Goal: Task Accomplishment & Management: Manage account settings

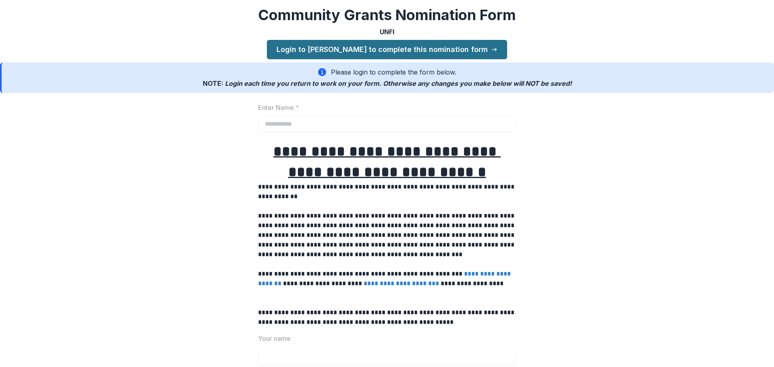
click at [327, 50] on link "Login to Temelio to complete this nomination form" at bounding box center [387, 49] width 240 height 19
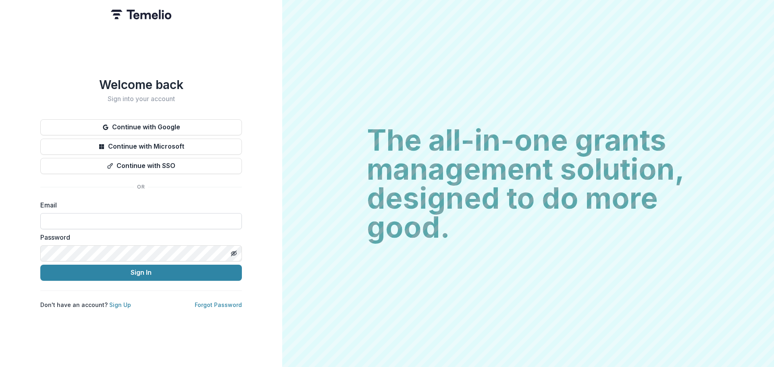
click at [85, 219] on input at bounding box center [141, 221] width 202 height 16
type input "**********"
click at [24, 251] on div "**********" at bounding box center [141, 183] width 282 height 367
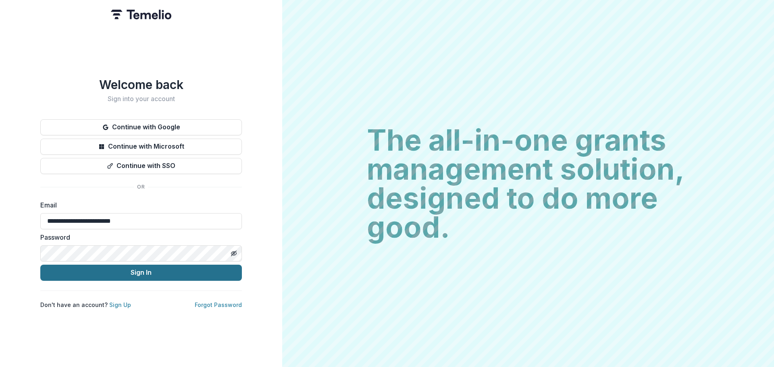
click at [72, 272] on button "Sign In" at bounding box center [141, 273] width 202 height 16
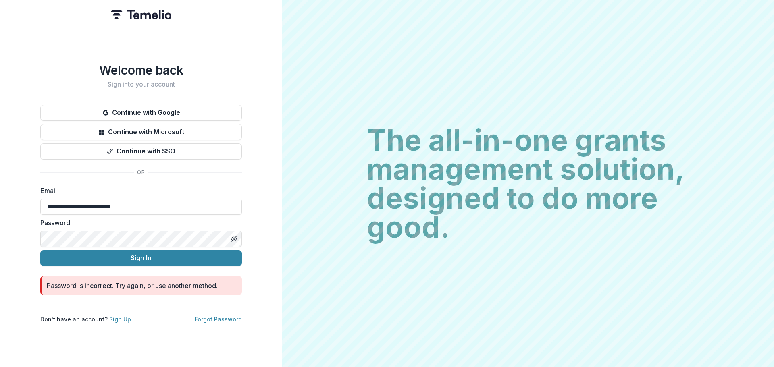
click at [236, 323] on p "Forgot Password" at bounding box center [218, 319] width 47 height 8
click at [229, 319] on link "Forgot Password" at bounding box center [218, 319] width 47 height 7
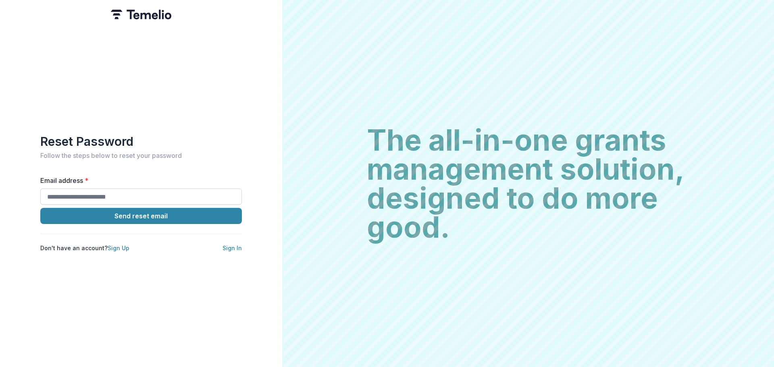
click at [133, 198] on input "Email address *" at bounding box center [141, 197] width 202 height 16
type input "**********"
click at [124, 214] on button "Send reset email" at bounding box center [141, 216] width 202 height 16
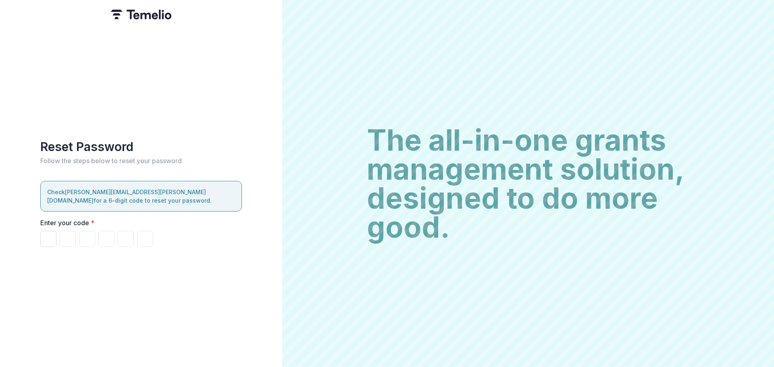
click at [50, 242] on input "Please enter your pin code" at bounding box center [48, 239] width 16 height 16
type input "*"
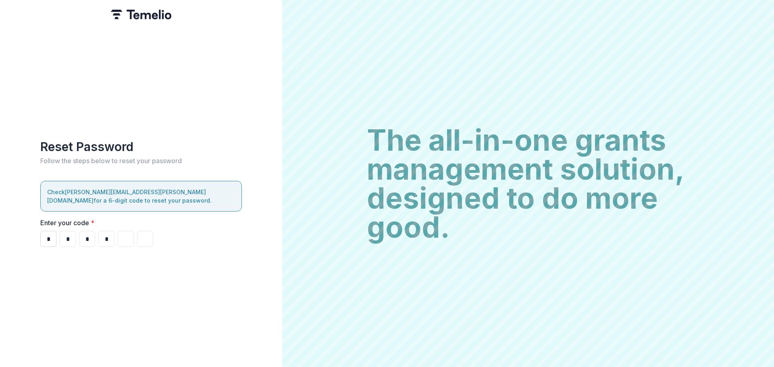
type input "*"
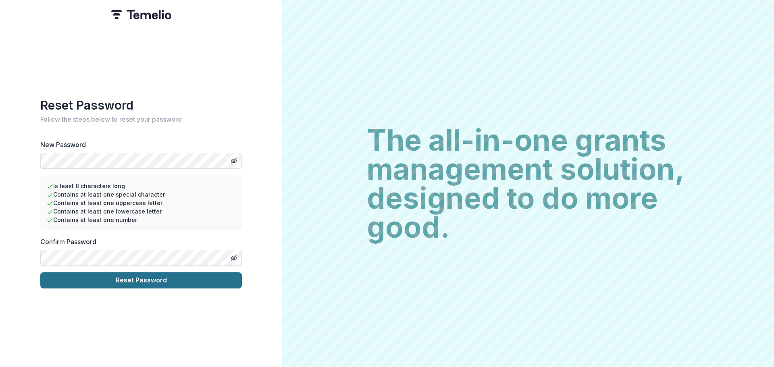
click at [91, 278] on button "Reset Password" at bounding box center [141, 280] width 202 height 16
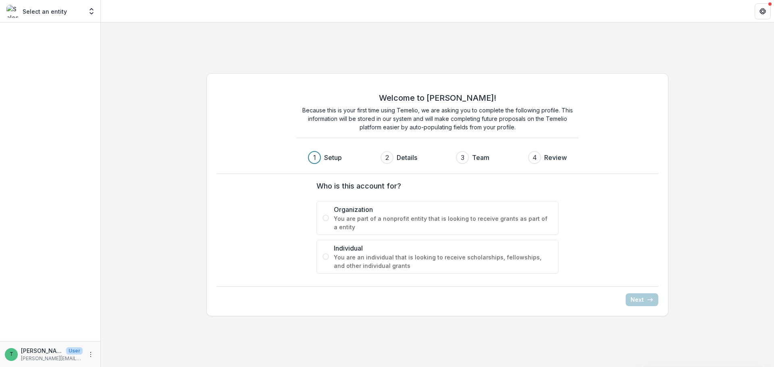
click at [362, 236] on div "Organization You are part of a nonprofit entity that is looking to receive gran…" at bounding box center [437, 237] width 242 height 73
click at [350, 222] on span "You are part of a nonprofit entity that is looking to receive grants as part of…" at bounding box center [443, 222] width 218 height 17
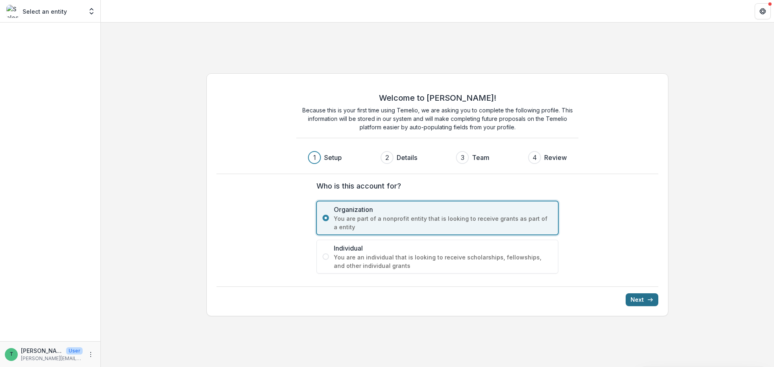
click at [638, 296] on button "Next" at bounding box center [642, 299] width 33 height 13
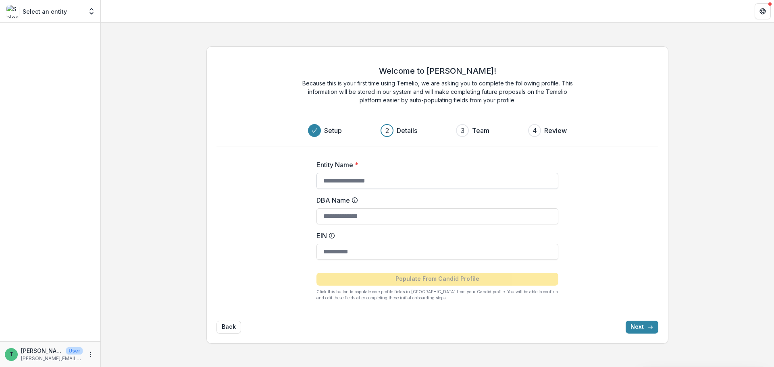
click at [350, 183] on input "Entity Name *" at bounding box center [437, 181] width 242 height 16
click at [345, 221] on input "DBA Name" at bounding box center [437, 216] width 242 height 16
click at [452, 181] on input "**********" at bounding box center [437, 181] width 242 height 16
drag, startPoint x: 452, startPoint y: 181, endPoint x: 401, endPoint y: 187, distance: 50.8
click at [401, 187] on input "**********" at bounding box center [437, 181] width 242 height 16
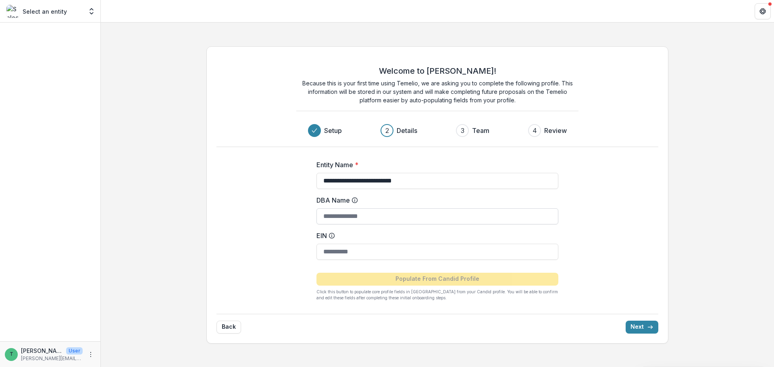
type input "**********"
click at [347, 214] on input "DBA Name" at bounding box center [437, 216] width 242 height 16
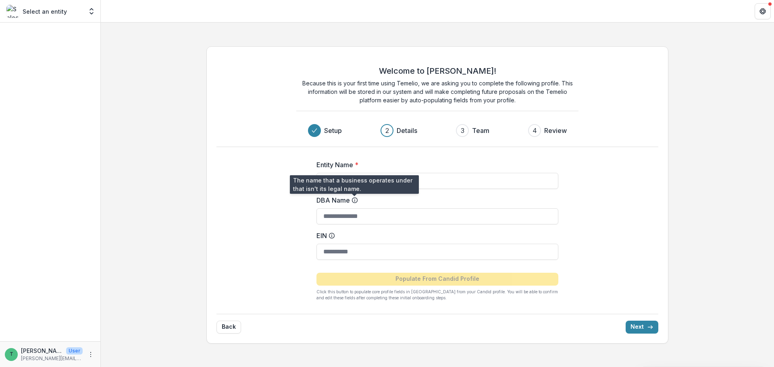
click at [353, 200] on icon at bounding box center [354, 200] width 6 height 6
click at [353, 208] on input "DBA Name" at bounding box center [437, 216] width 242 height 16
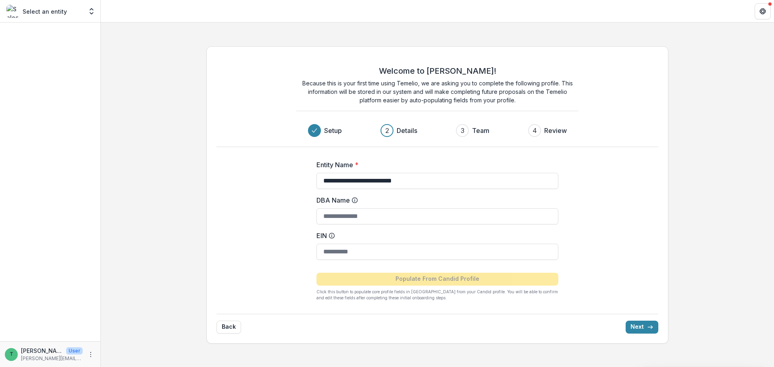
click at [353, 203] on icon at bounding box center [354, 200] width 6 height 6
click at [353, 208] on input "DBA Name" at bounding box center [437, 216] width 242 height 16
click at [355, 198] on icon at bounding box center [354, 200] width 6 height 6
click at [355, 208] on input "DBA Name" at bounding box center [437, 216] width 242 height 16
click at [345, 212] on input "DBA Name" at bounding box center [437, 216] width 242 height 16
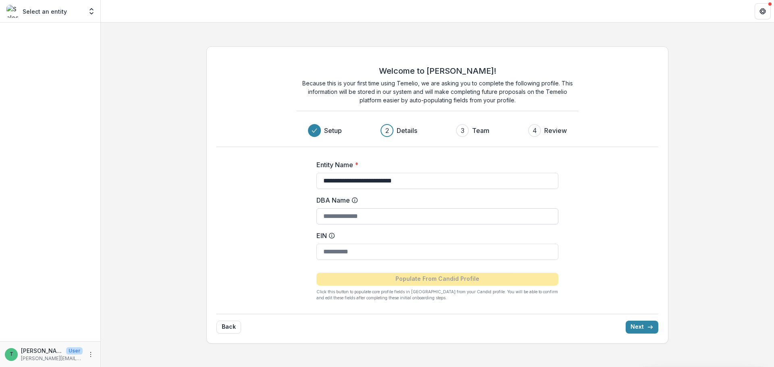
click at [352, 221] on input "DBA Name" at bounding box center [437, 216] width 242 height 16
type input "*********"
click at [347, 249] on input "EIN" at bounding box center [437, 252] width 242 height 16
type input "**********"
click at [654, 272] on div "**********" at bounding box center [437, 194] width 462 height 297
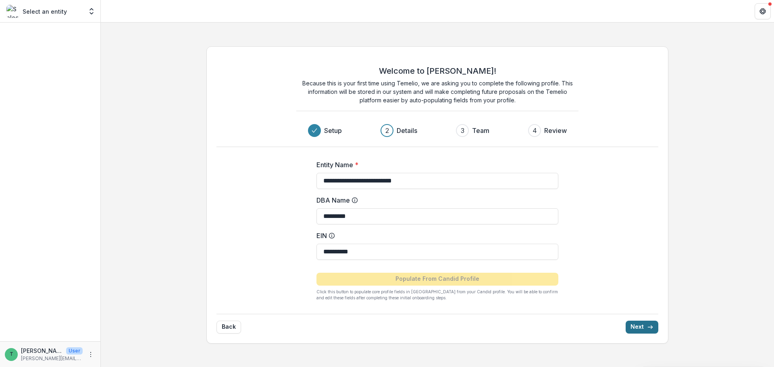
click at [640, 328] on button "Next" at bounding box center [642, 327] width 33 height 13
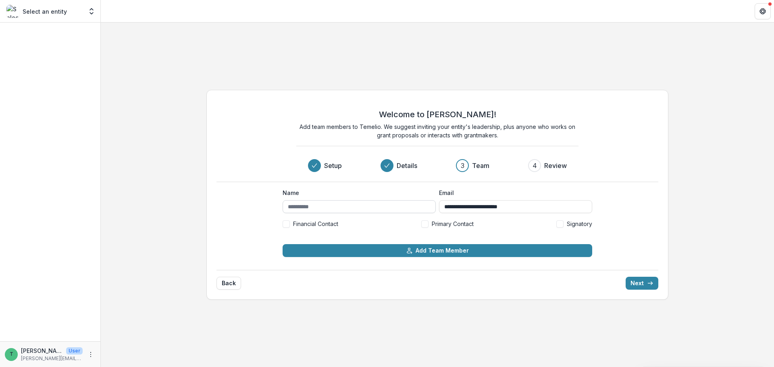
click at [324, 208] on input "Name" at bounding box center [359, 206] width 153 height 13
type input "**********"
click at [659, 184] on div "**********" at bounding box center [437, 195] width 462 height 210
click at [647, 285] on button "Next" at bounding box center [642, 283] width 33 height 13
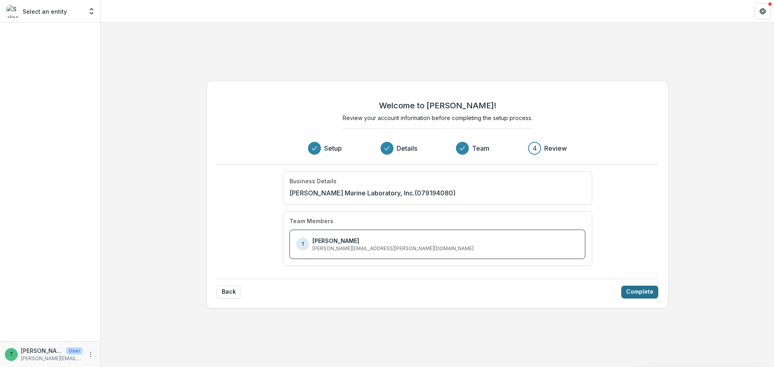
click at [634, 291] on button "Complete" at bounding box center [639, 292] width 37 height 13
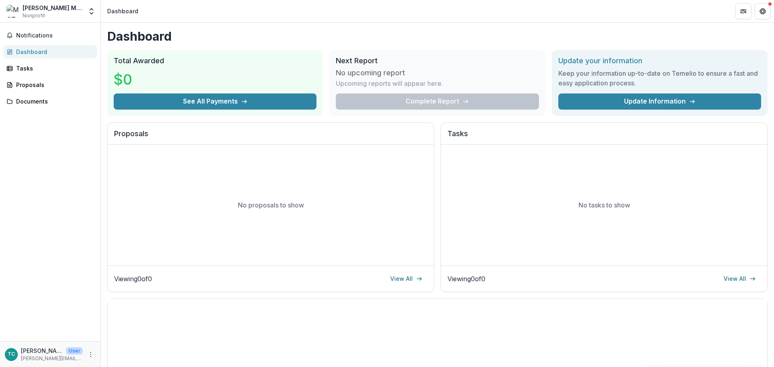
click at [29, 15] on span "Nonprofit" at bounding box center [34, 15] width 23 height 7
click at [58, 12] on div "[PERSON_NAME] Marine Laboratory, Inc." at bounding box center [53, 8] width 60 height 8
click at [34, 84] on div "Proposals" at bounding box center [53, 85] width 75 height 8
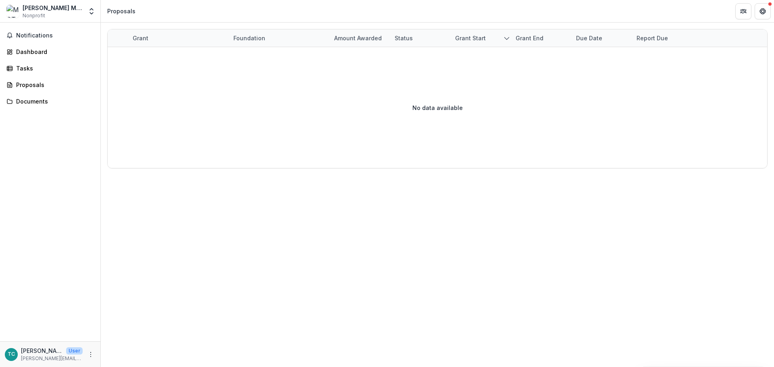
click at [15, 10] on img at bounding box center [12, 11] width 13 height 13
click at [65, 10] on div "[PERSON_NAME] Marine Laboratory, Inc." at bounding box center [53, 8] width 60 height 8
click at [33, 52] on div "Dashboard" at bounding box center [53, 52] width 75 height 8
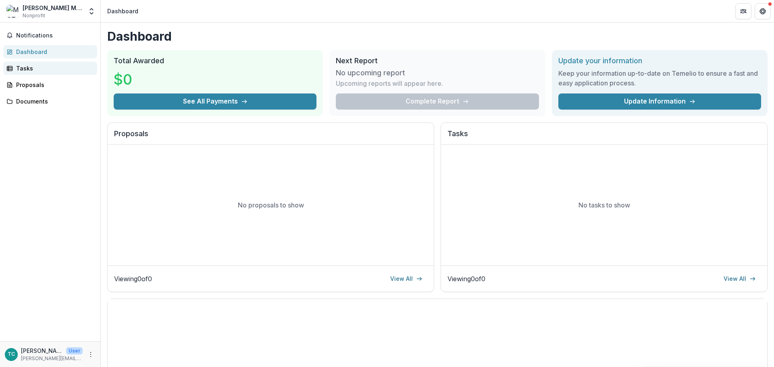
click at [36, 68] on div "Tasks" at bounding box center [53, 68] width 75 height 8
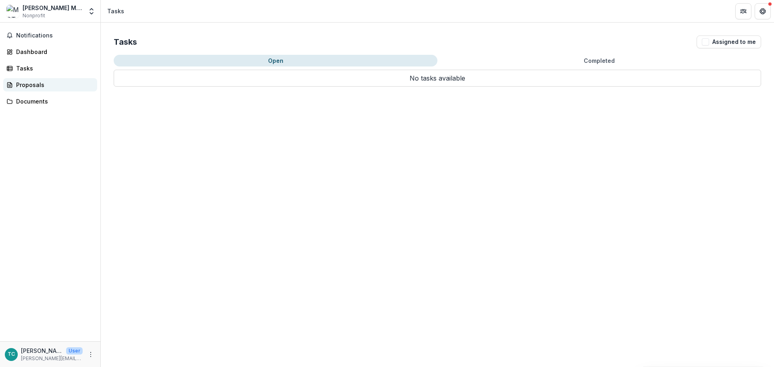
click at [33, 85] on div "Proposals" at bounding box center [53, 85] width 75 height 8
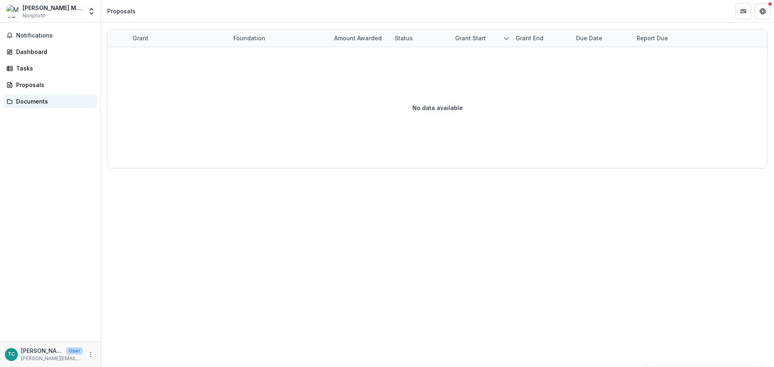
click at [29, 102] on div "Documents" at bounding box center [53, 101] width 75 height 8
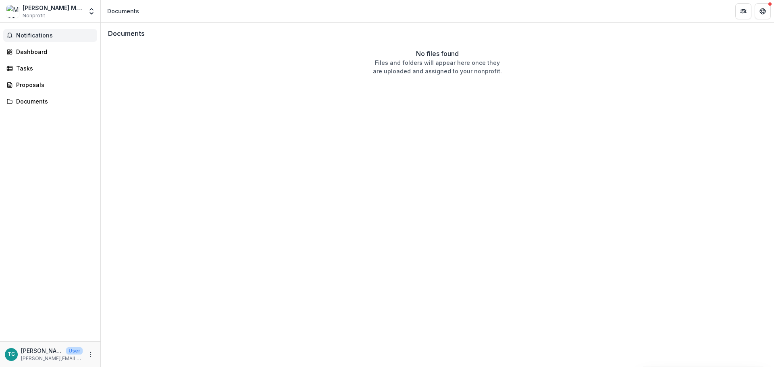
click at [19, 35] on span "Notifications" at bounding box center [55, 35] width 78 height 7
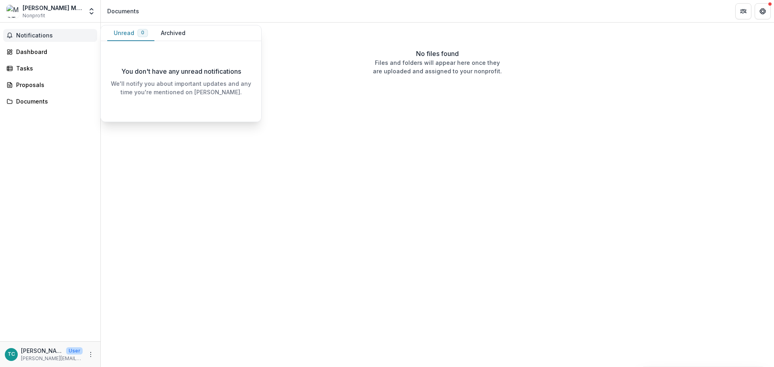
click at [173, 35] on button "Archived" at bounding box center [172, 33] width 37 height 16
click at [44, 8] on div "[PERSON_NAME] Marine Laboratory, Inc." at bounding box center [53, 8] width 60 height 8
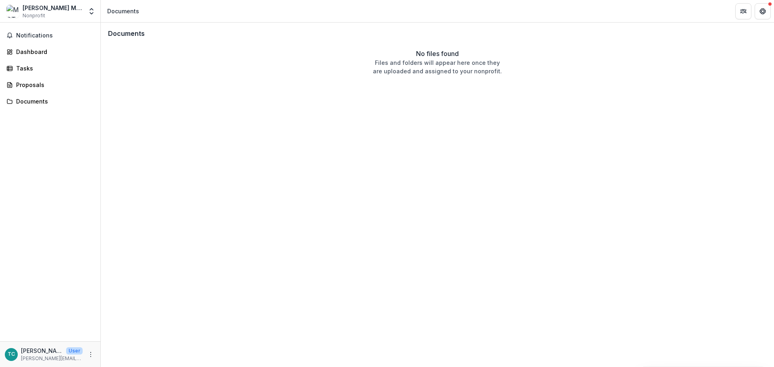
click at [35, 8] on div "[PERSON_NAME] Marine Laboratory, Inc." at bounding box center [53, 8] width 60 height 8
click at [18, 9] on img at bounding box center [12, 11] width 13 height 13
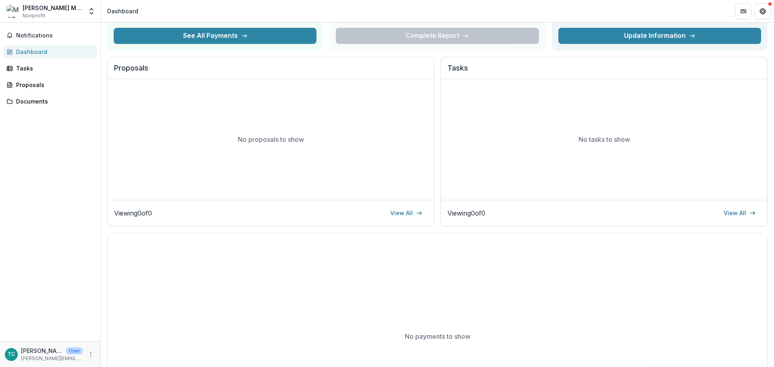
scroll to position [145, 0]
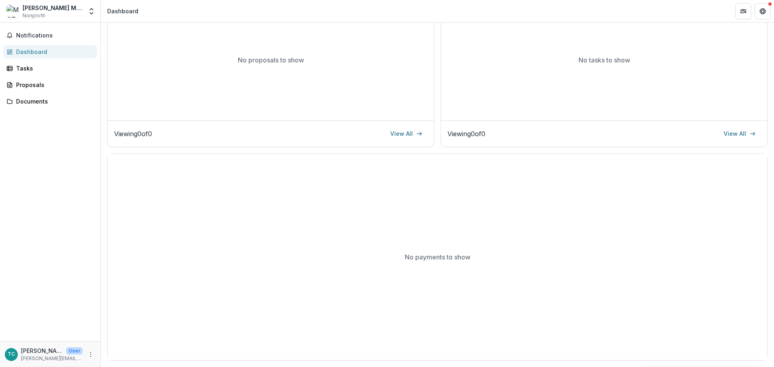
click at [60, 357] on p "[PERSON_NAME][EMAIL_ADDRESS][PERSON_NAME][DOMAIN_NAME]" at bounding box center [52, 358] width 62 height 7
click at [90, 358] on icon "More" at bounding box center [90, 354] width 6 height 6
click at [212, 266] on div "No payments to show" at bounding box center [437, 257] width 659 height 206
click at [28, 98] on div "Documents" at bounding box center [53, 101] width 75 height 8
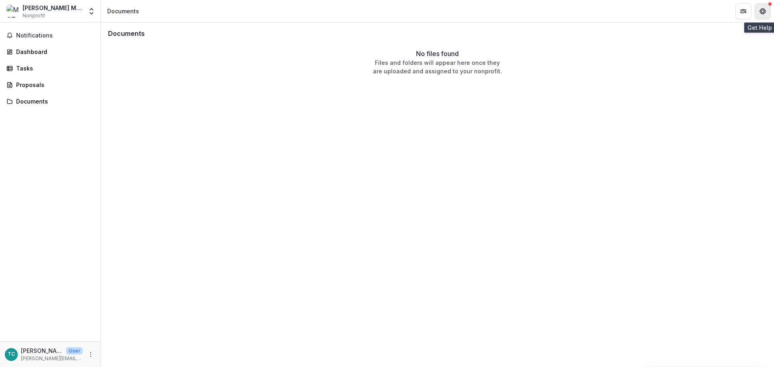
click at [760, 13] on icon "Get Help" at bounding box center [762, 11] width 6 height 6
click at [747, 13] on button "Partners" at bounding box center [743, 11] width 16 height 16
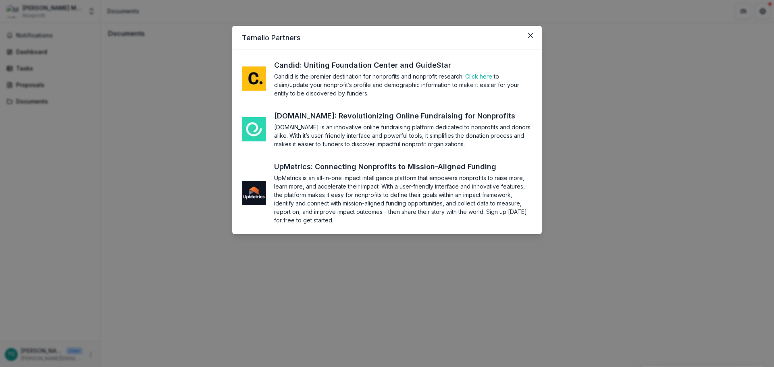
click at [528, 42] on header "Temelio Partners" at bounding box center [387, 38] width 310 height 24
click at [529, 36] on icon "Close" at bounding box center [530, 35] width 5 height 5
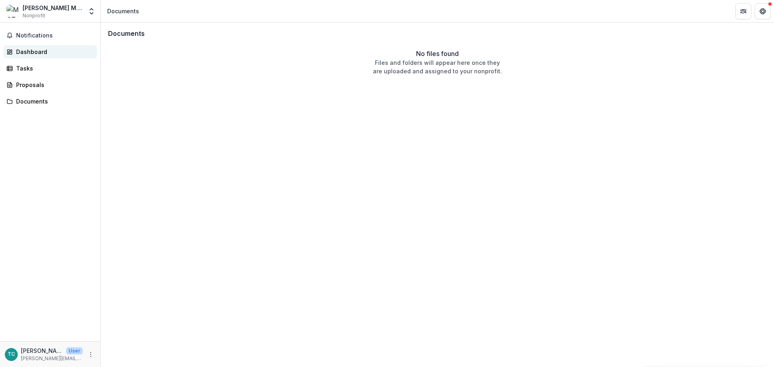
click at [19, 48] on div "Dashboard" at bounding box center [53, 52] width 75 height 8
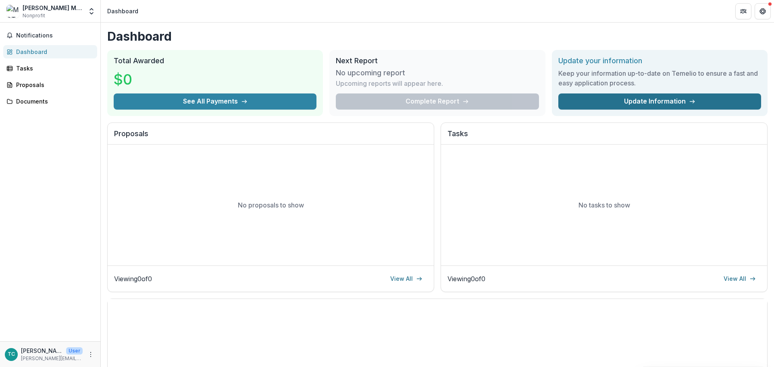
click at [637, 99] on link "Update Information" at bounding box center [659, 102] width 203 height 16
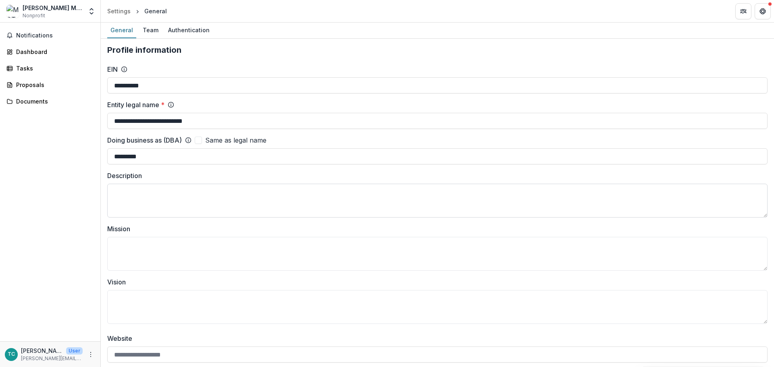
click at [192, 198] on textarea "Description" at bounding box center [437, 201] width 660 height 34
click at [190, 194] on textarea "Description" at bounding box center [437, 201] width 660 height 34
paste textarea "**********"
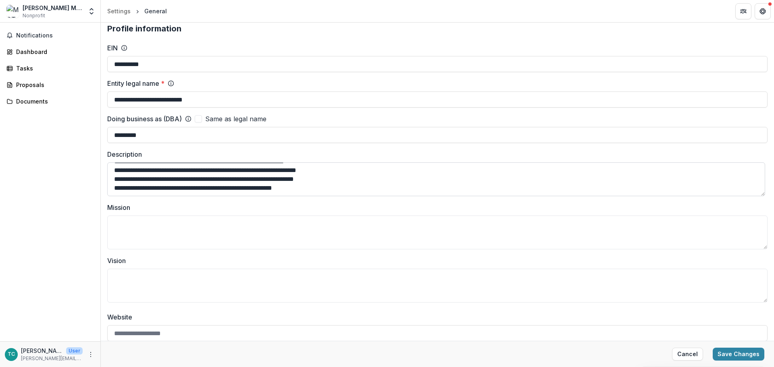
scroll to position [40, 0]
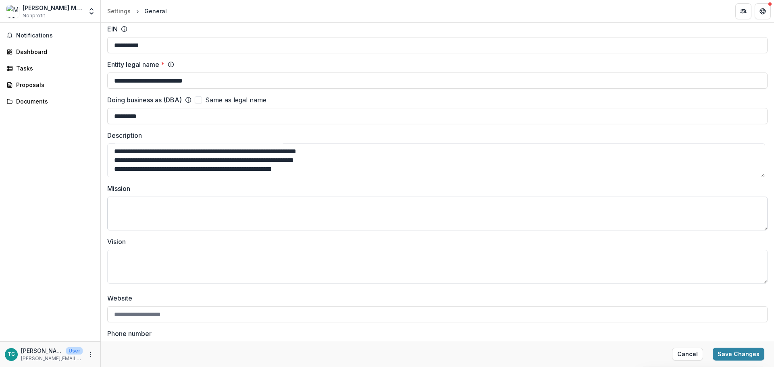
click at [196, 212] on textarea "Mission" at bounding box center [437, 214] width 660 height 34
click at [339, 171] on textarea "**********" at bounding box center [436, 160] width 658 height 34
paste textarea "**********"
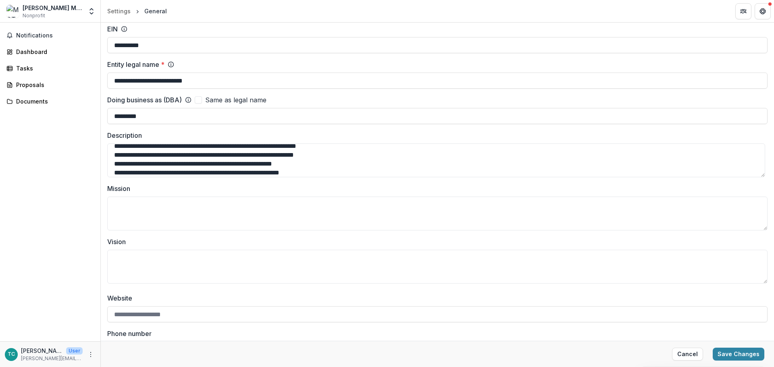
scroll to position [165, 0]
click at [254, 165] on textarea "Description" at bounding box center [436, 160] width 658 height 34
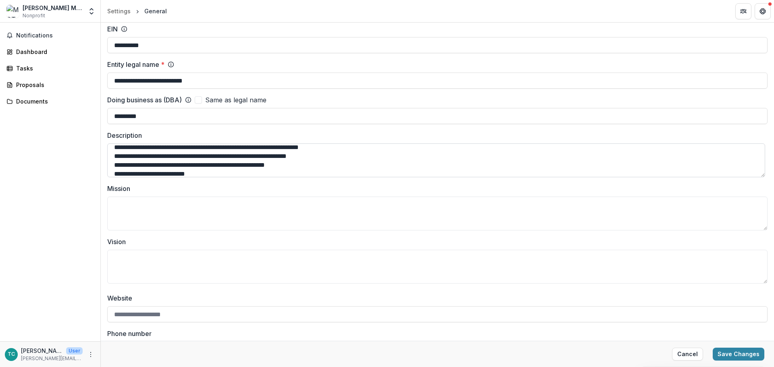
scroll to position [0, 0]
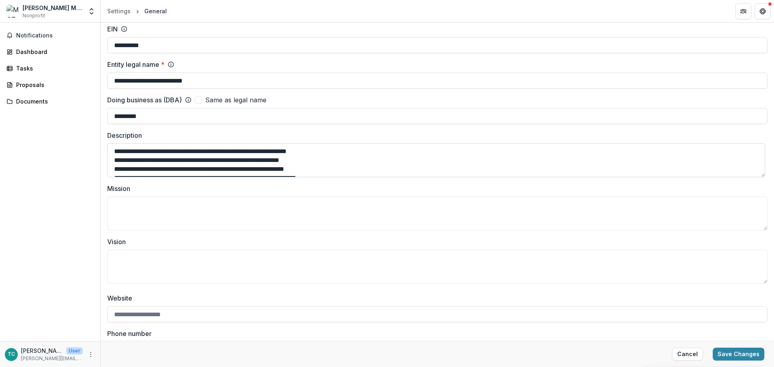
click at [277, 167] on textarea "Description" at bounding box center [436, 160] width 658 height 34
click at [344, 168] on textarea "Description" at bounding box center [436, 160] width 658 height 34
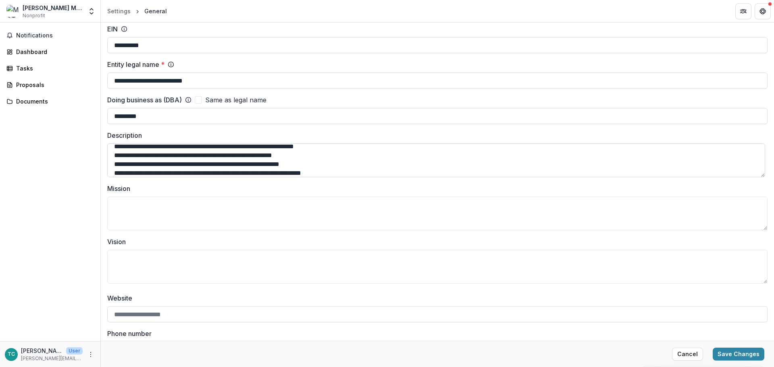
click at [235, 165] on textarea "Description" at bounding box center [436, 160] width 658 height 34
click at [242, 165] on textarea "Description" at bounding box center [436, 160] width 658 height 34
type textarea "**********"
